Goal: Task Accomplishment & Management: Complete application form

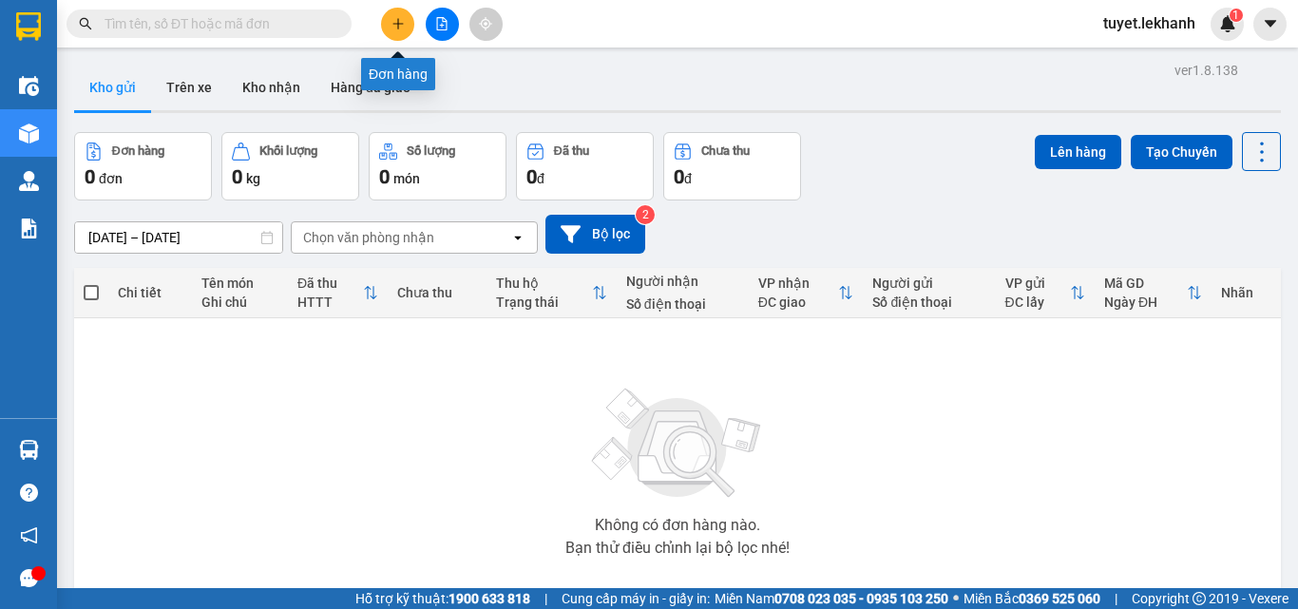
click at [396, 30] on button at bounding box center [397, 24] width 33 height 33
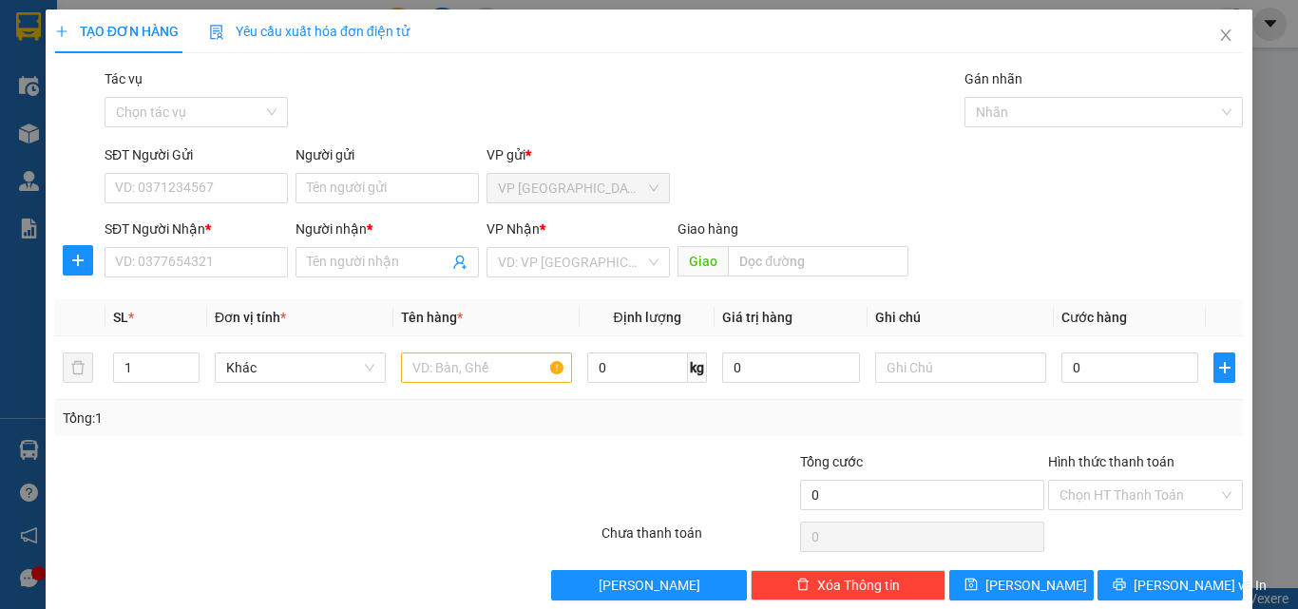
click at [607, 243] on div "VP Nhận *" at bounding box center [577, 232] width 183 height 28
click at [607, 252] on input "search" at bounding box center [571, 262] width 147 height 28
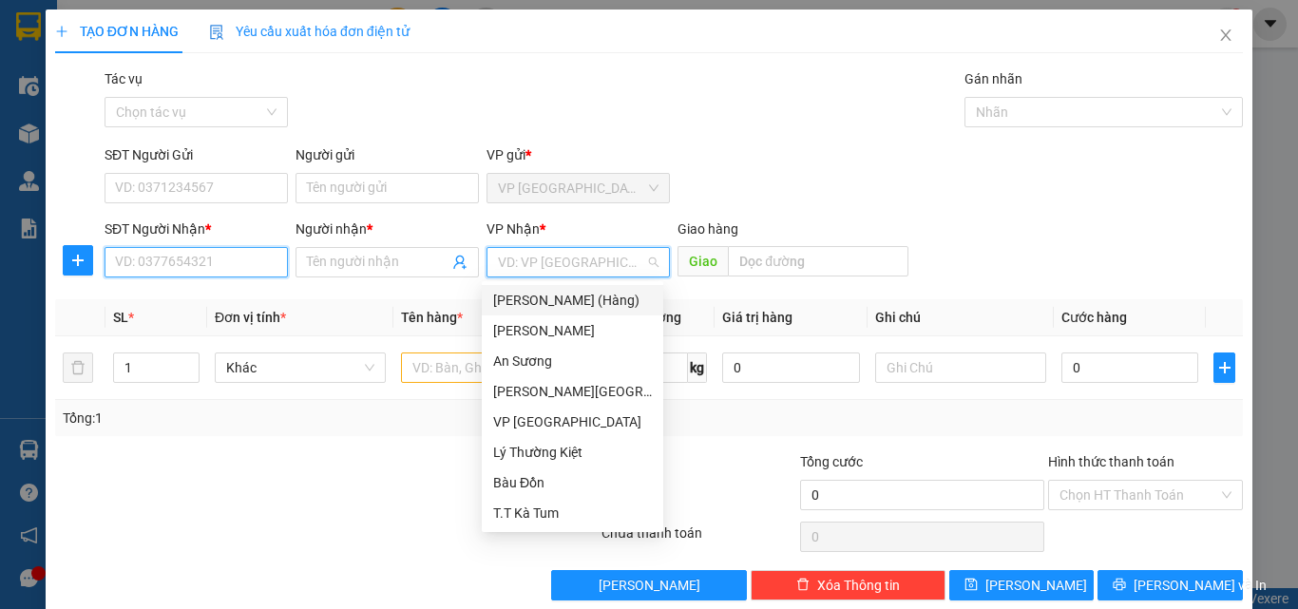
click at [247, 260] on input "SĐT Người Nhận *" at bounding box center [195, 262] width 183 height 30
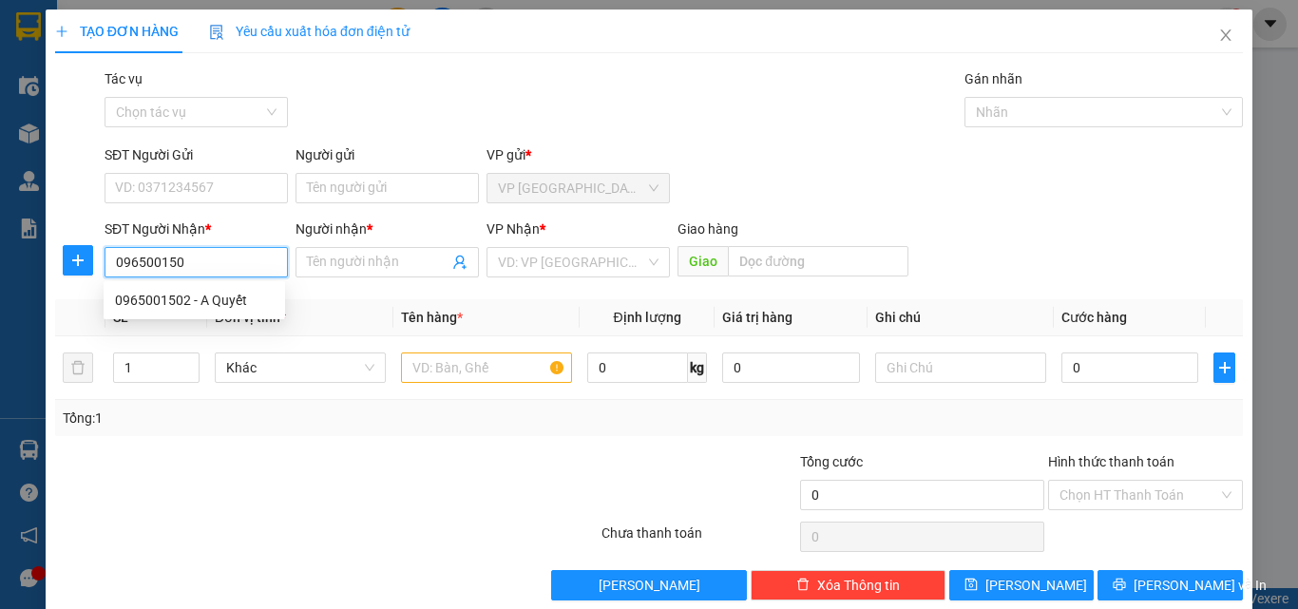
type input "0965001502"
click at [249, 298] on div "0965001502 - A Quyết" at bounding box center [194, 300] width 159 height 21
type input "A Quyết"
type input "40.000"
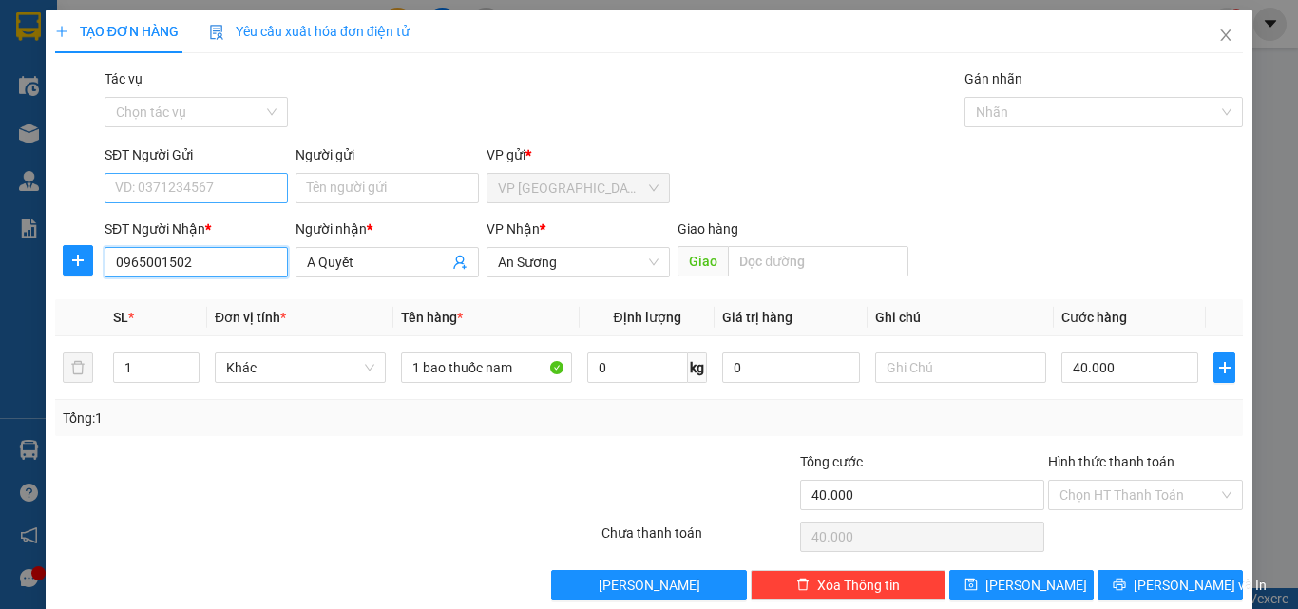
type input "0965001502"
click at [254, 194] on input "SĐT Người Gửi" at bounding box center [195, 188] width 183 height 30
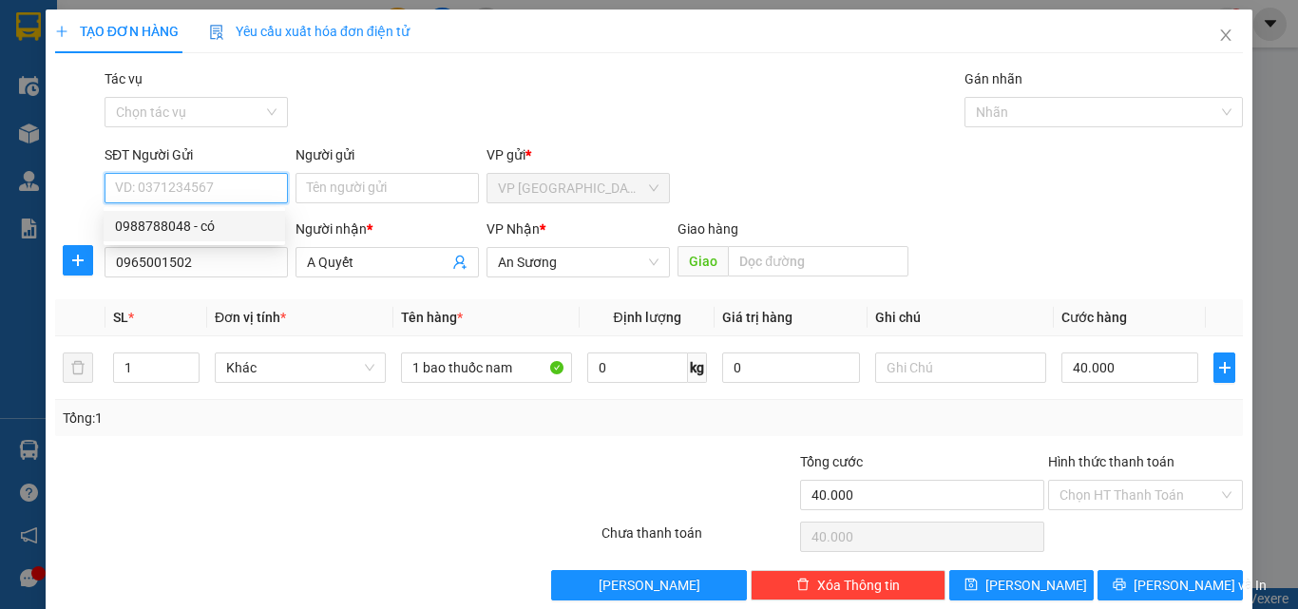
click at [229, 233] on div "0988788048 - có" at bounding box center [194, 226] width 159 height 21
type input "0988788048"
type input "có"
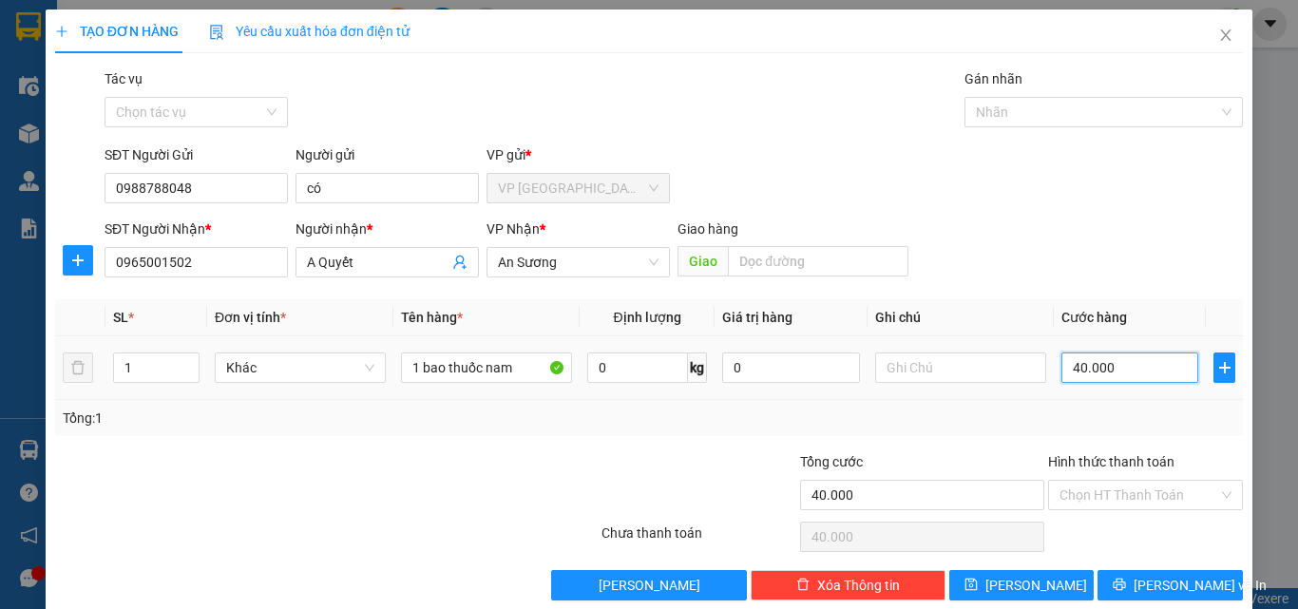
click at [1174, 377] on input "40.000" at bounding box center [1129, 367] width 137 height 30
type input "5"
type input "50"
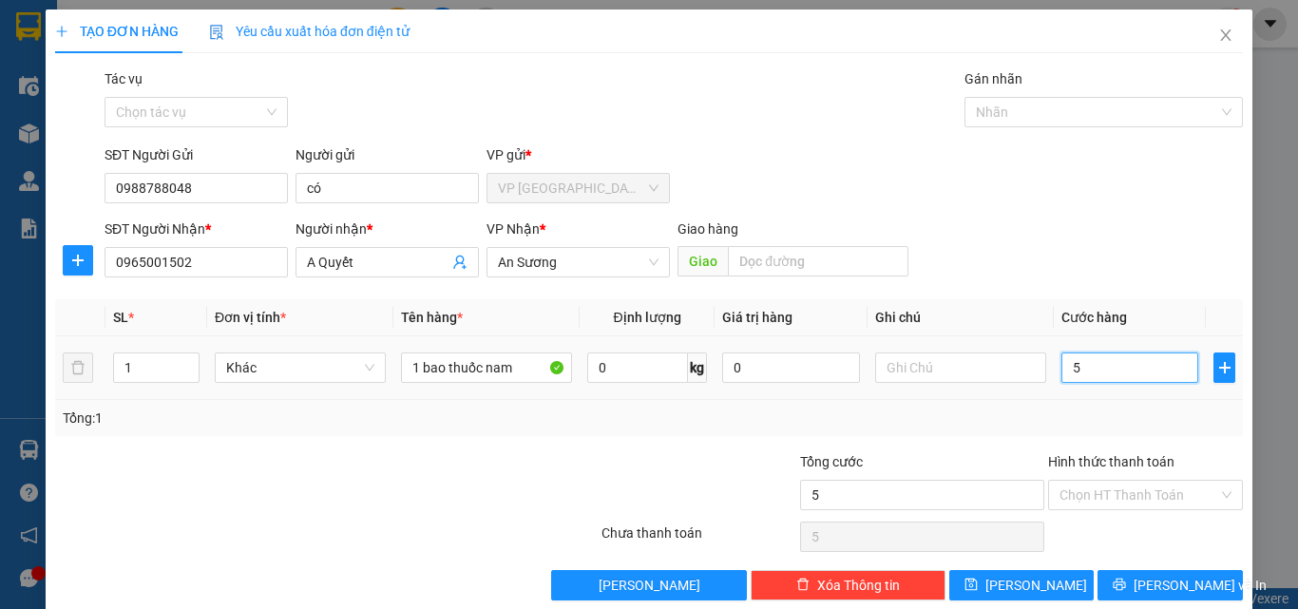
type input "50"
type input "50.000"
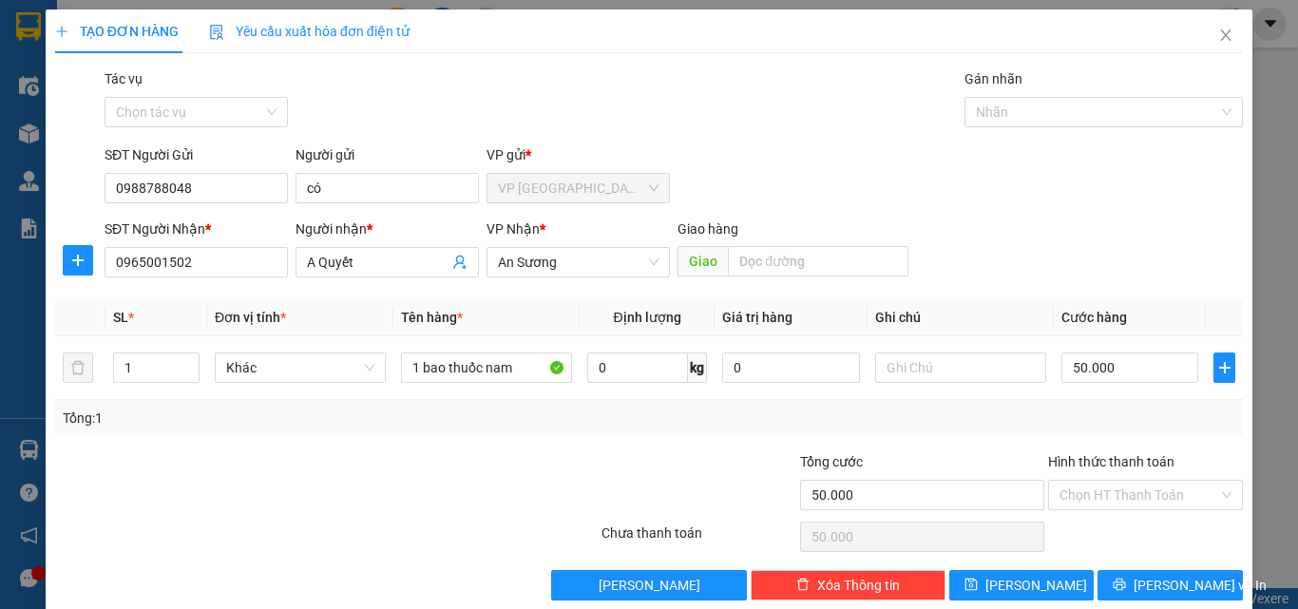
click at [1117, 224] on div "SĐT Người Nhận * 0965001502 Người nhận * A Quyết VP Nhận * An Sương Giao hàng G…" at bounding box center [674, 251] width 1146 height 66
click at [1161, 480] on div "Chọn HT Thanh Toán" at bounding box center [1145, 495] width 195 height 30
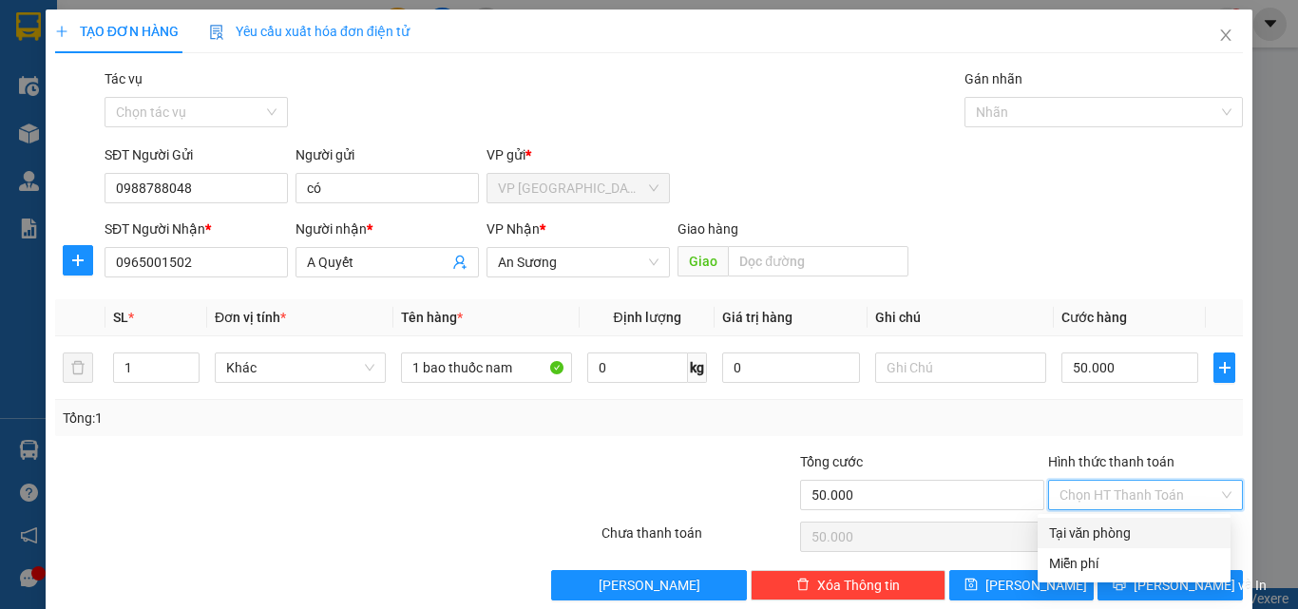
click at [1143, 521] on div "Tại văn phòng" at bounding box center [1133, 533] width 193 height 30
type input "0"
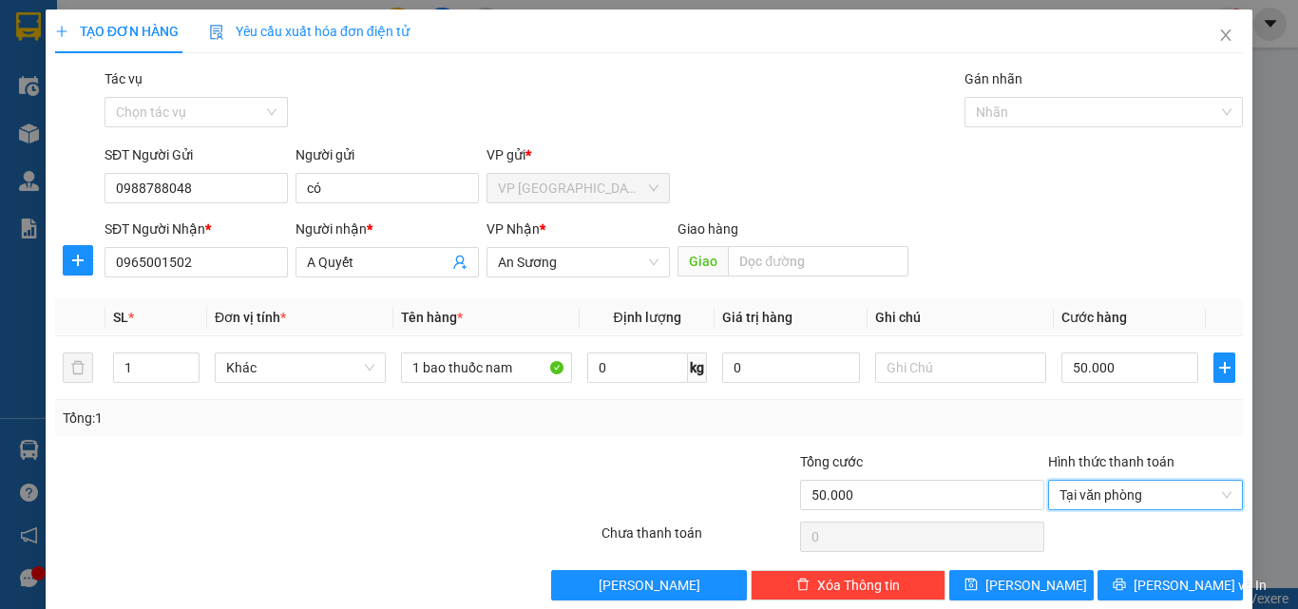
click at [982, 169] on div "SĐT Người Gửi 0988788048 Người gửi có VP gửi * VP [GEOGRAPHIC_DATA]" at bounding box center [674, 177] width 1146 height 66
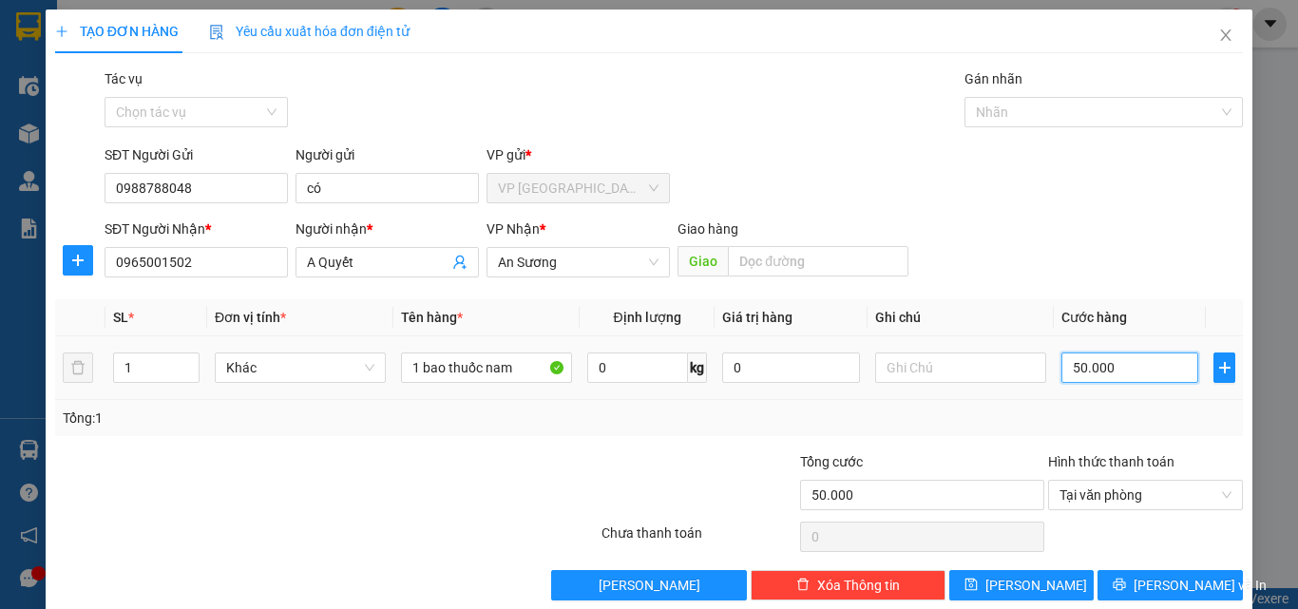
click at [1128, 363] on input "50.000" at bounding box center [1129, 367] width 137 height 30
type input "4"
type input "40"
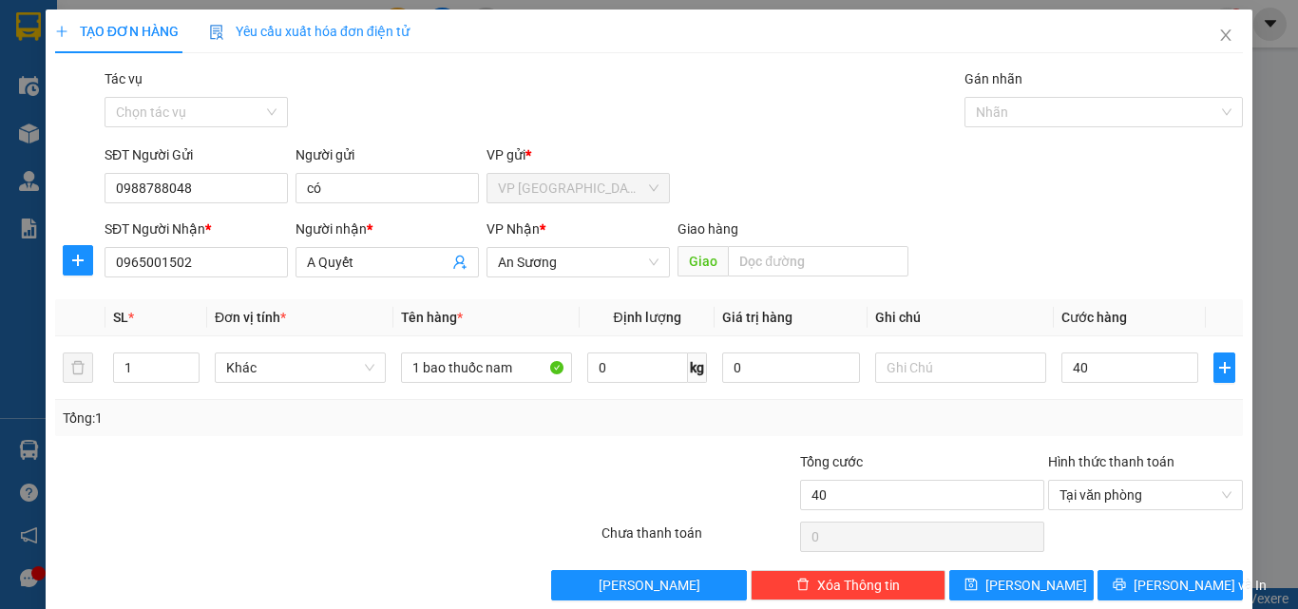
click at [1208, 217] on form "SĐT Người Gửi 0988788048 Người gửi có VP gửi * VP [GEOGRAPHIC_DATA][PERSON_NAME…" at bounding box center [648, 214] width 1187 height 141
type input "40.000"
click at [1194, 585] on span "[PERSON_NAME] và In" at bounding box center [1199, 585] width 133 height 21
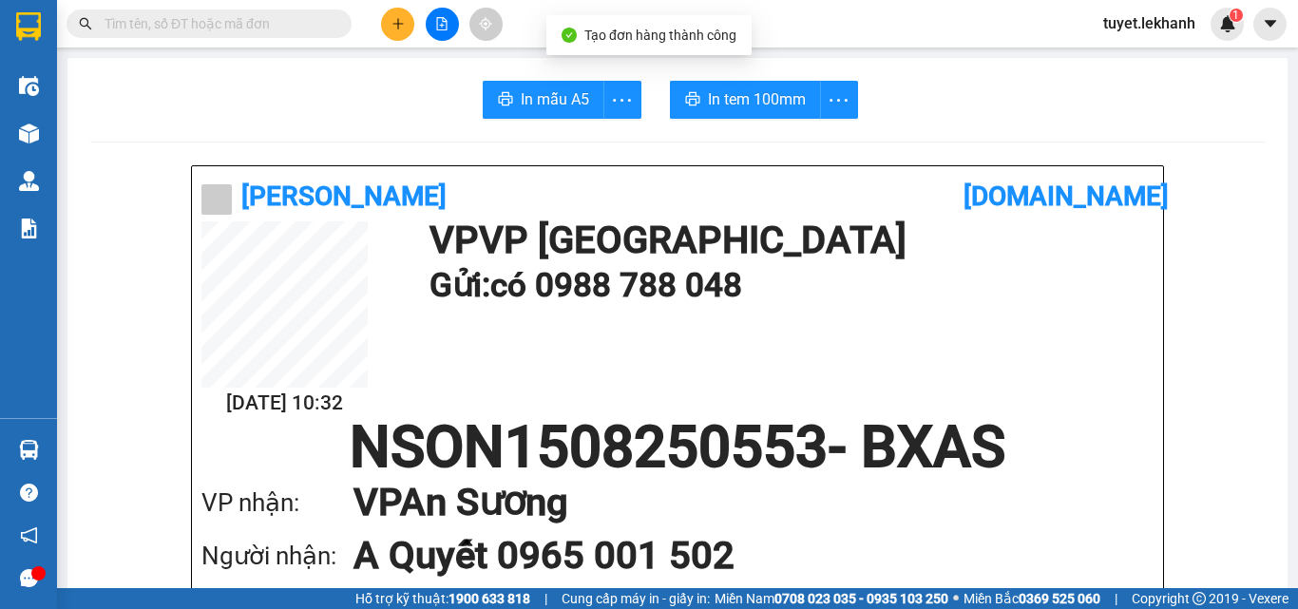
click at [707, 81] on button "In tem 100mm" at bounding box center [745, 100] width 151 height 38
click at [712, 93] on span "In tem 100mm" at bounding box center [757, 99] width 98 height 24
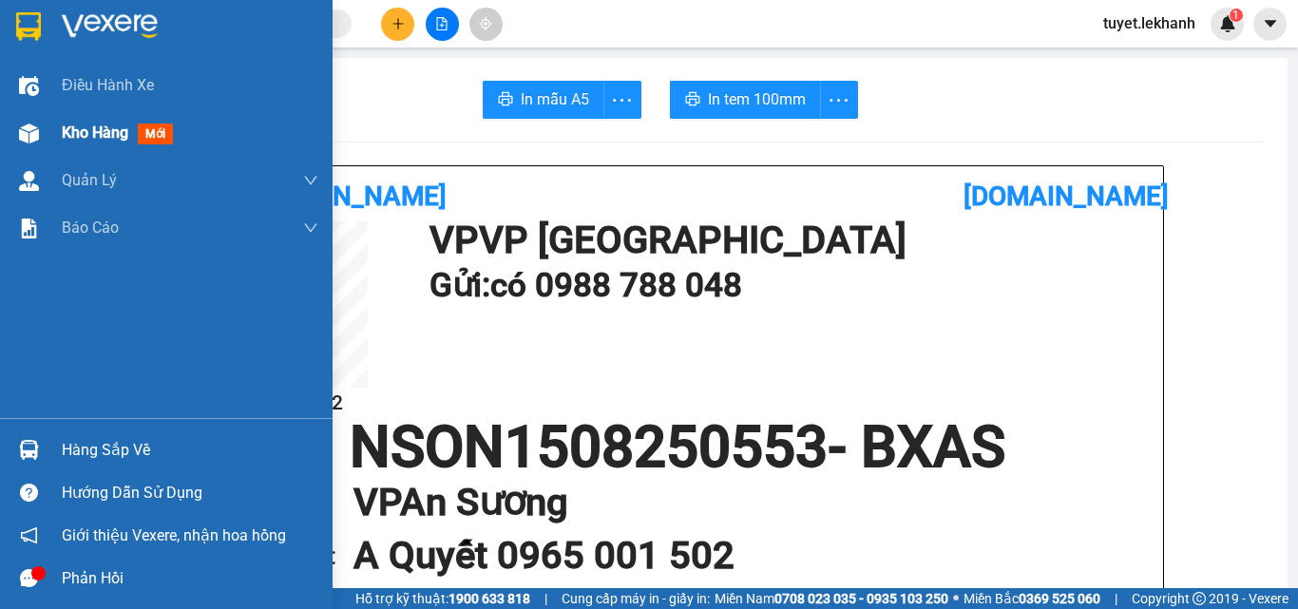
click at [88, 142] on div "Kho hàng mới" at bounding box center [121, 133] width 119 height 24
